Goal: Information Seeking & Learning: Learn about a topic

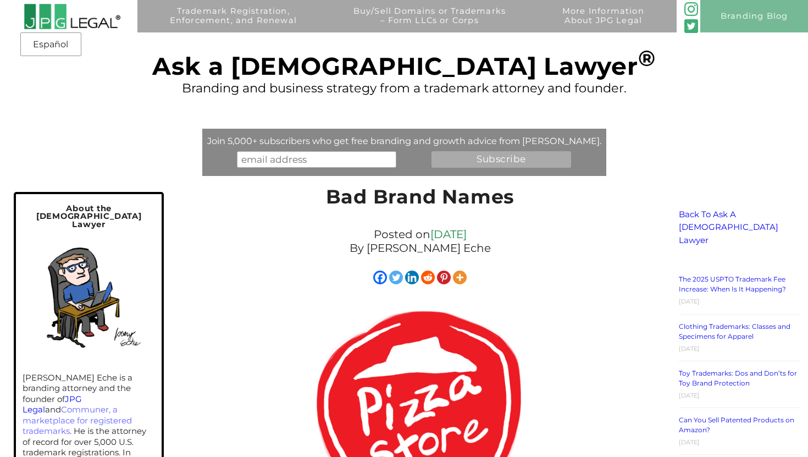
click at [101, 25] on img at bounding box center [72, 16] width 97 height 26
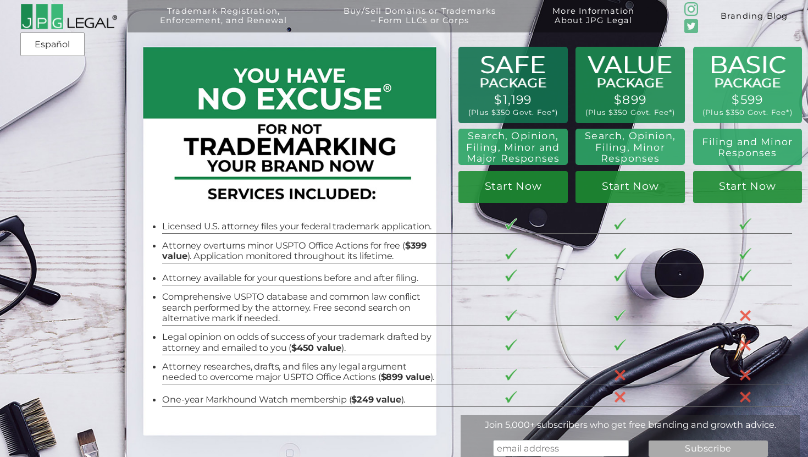
click at [736, 18] on link "Branding Blog" at bounding box center [754, 16] width 108 height 32
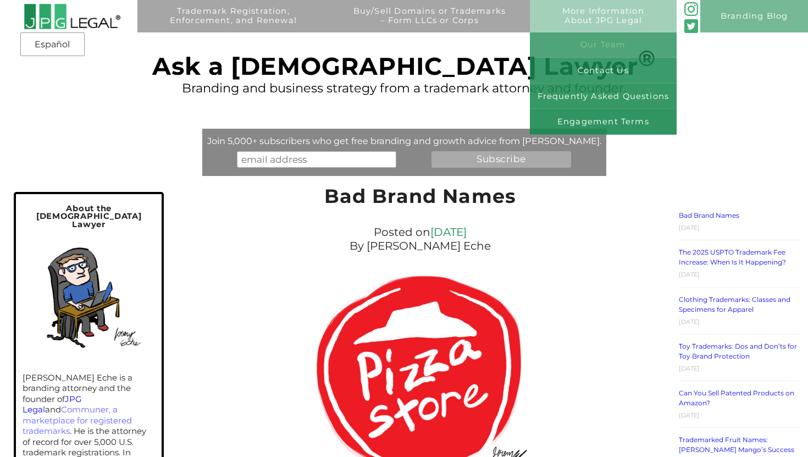
click at [592, 47] on link "Our Team" at bounding box center [603, 45] width 146 height 26
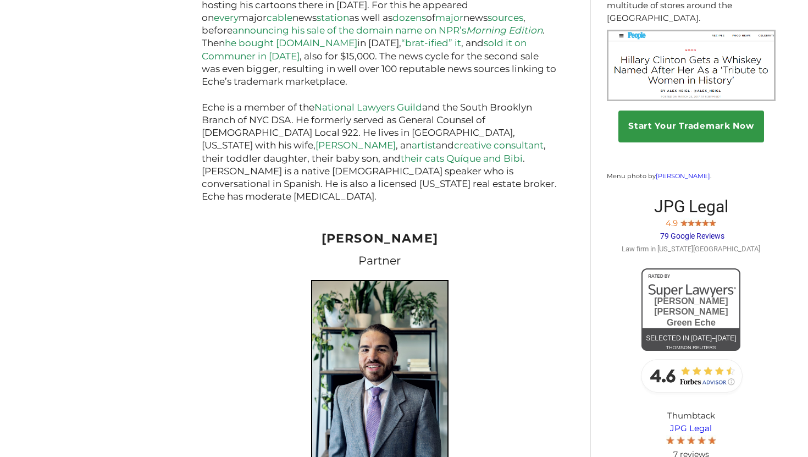
scroll to position [999, 0]
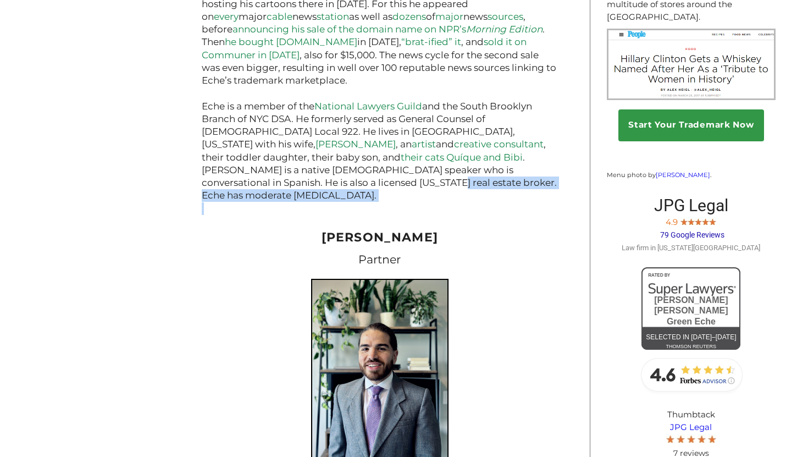
drag, startPoint x: 201, startPoint y: 155, endPoint x: 395, endPoint y: 159, distance: 194.7
copy p "Eche has moderate Tourette syndrome."
